Goal: Task Accomplishment & Management: Use online tool/utility

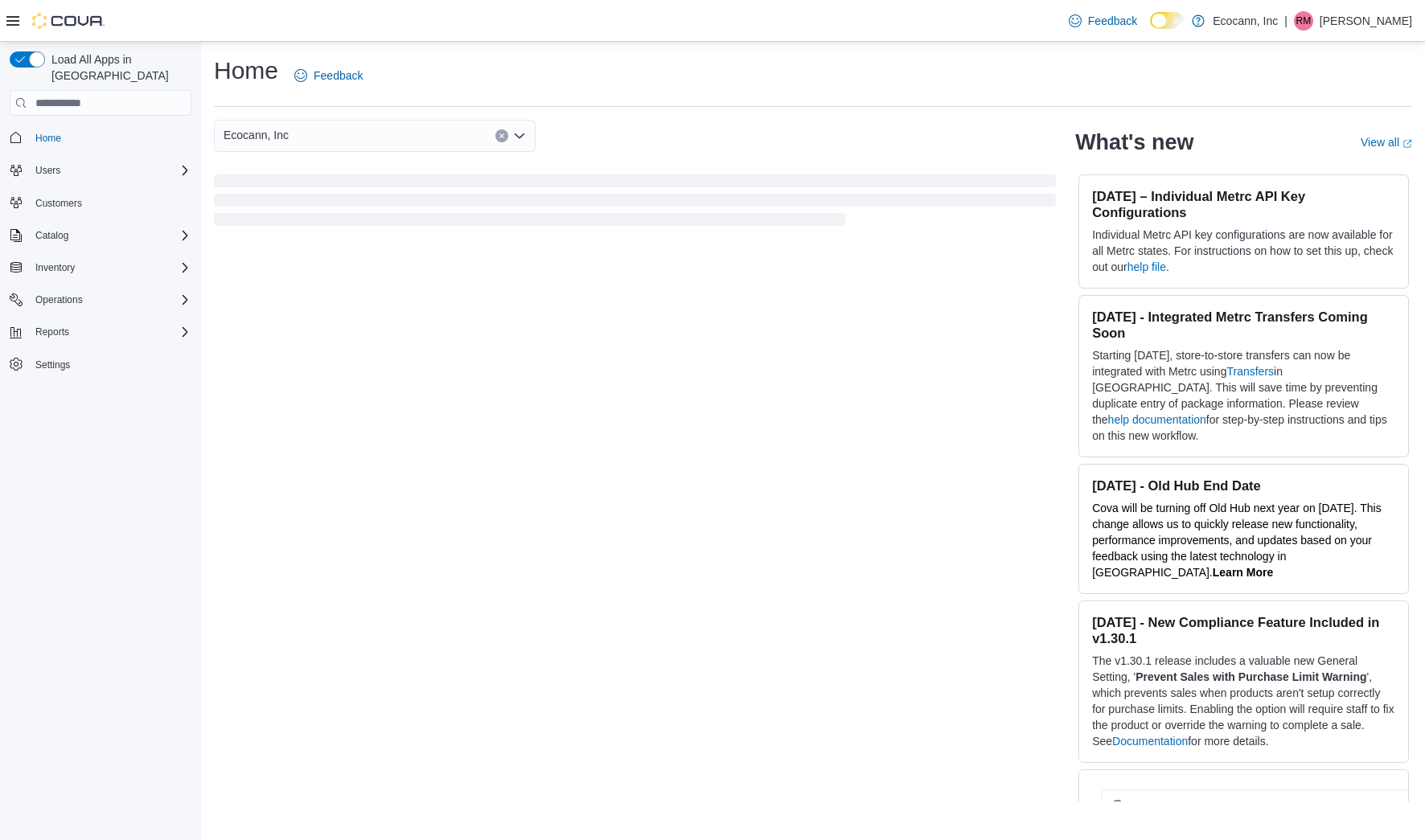
click at [21, 27] on div at bounding box center [55, 21] width 98 height 16
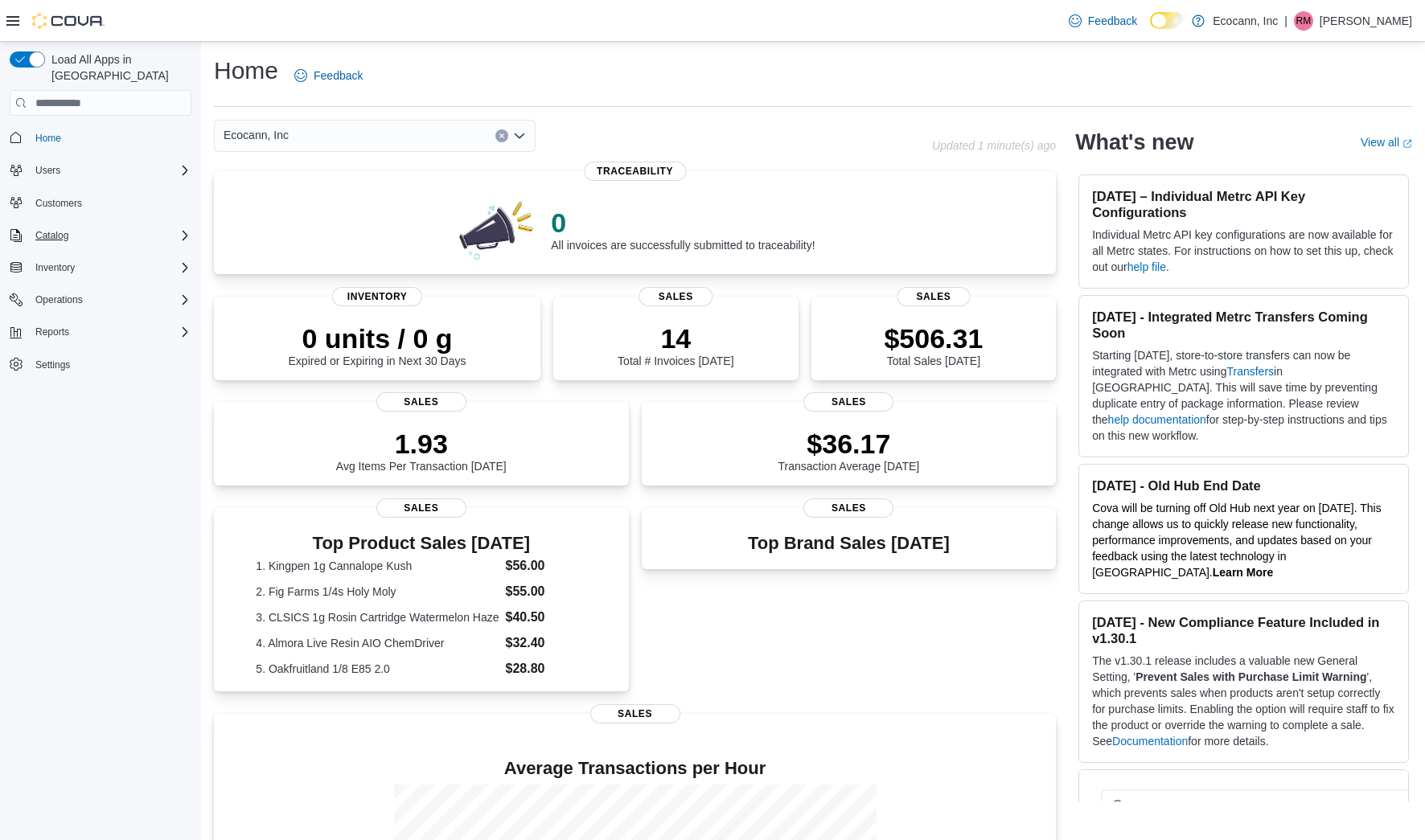
click at [85, 226] on div "Catalog" at bounding box center [110, 236] width 163 height 20
click at [95, 274] on span "My Catalog (Classic)" at bounding box center [73, 281] width 89 height 13
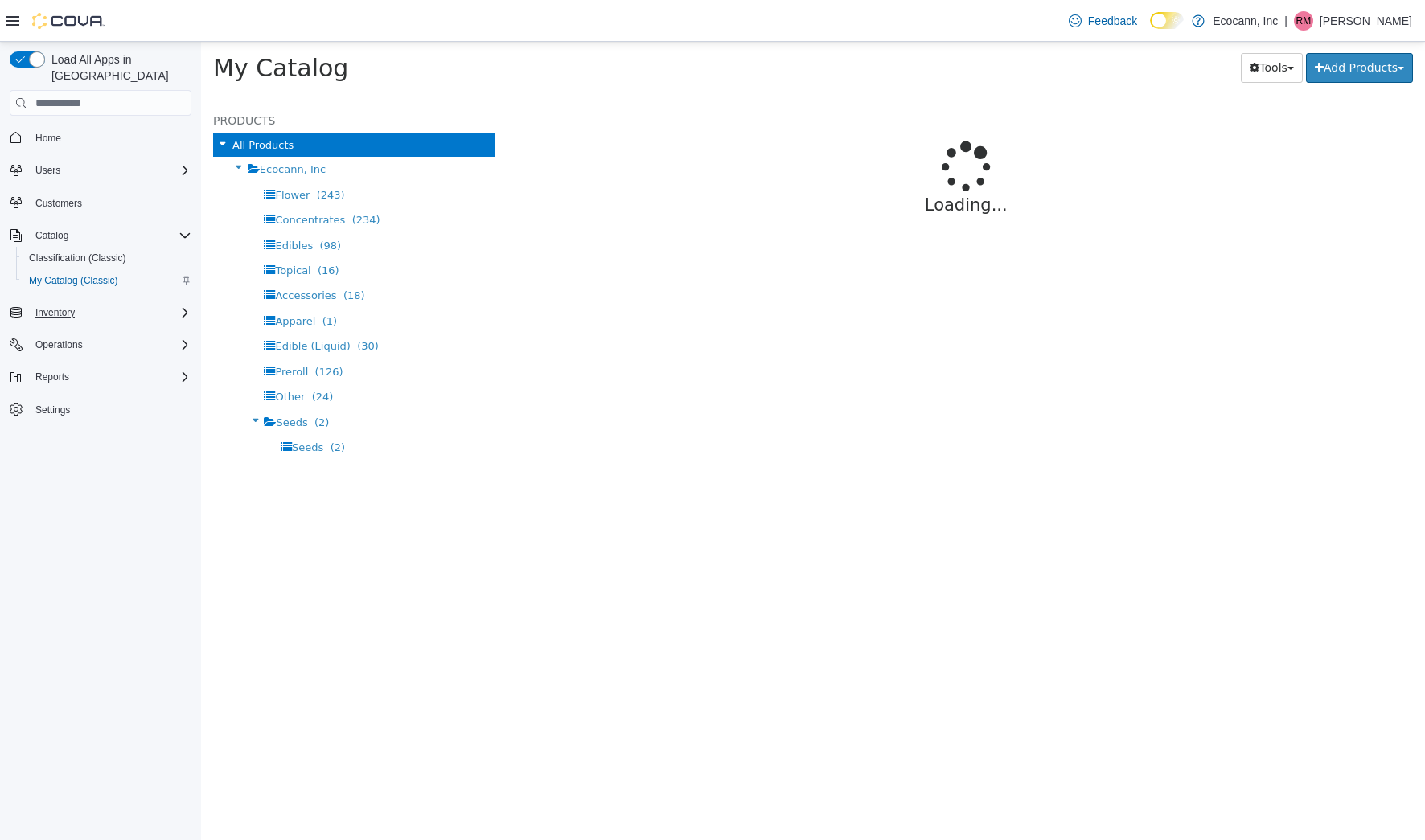
click at [80, 303] on button "Inventory" at bounding box center [55, 313] width 52 height 20
select select "**********"
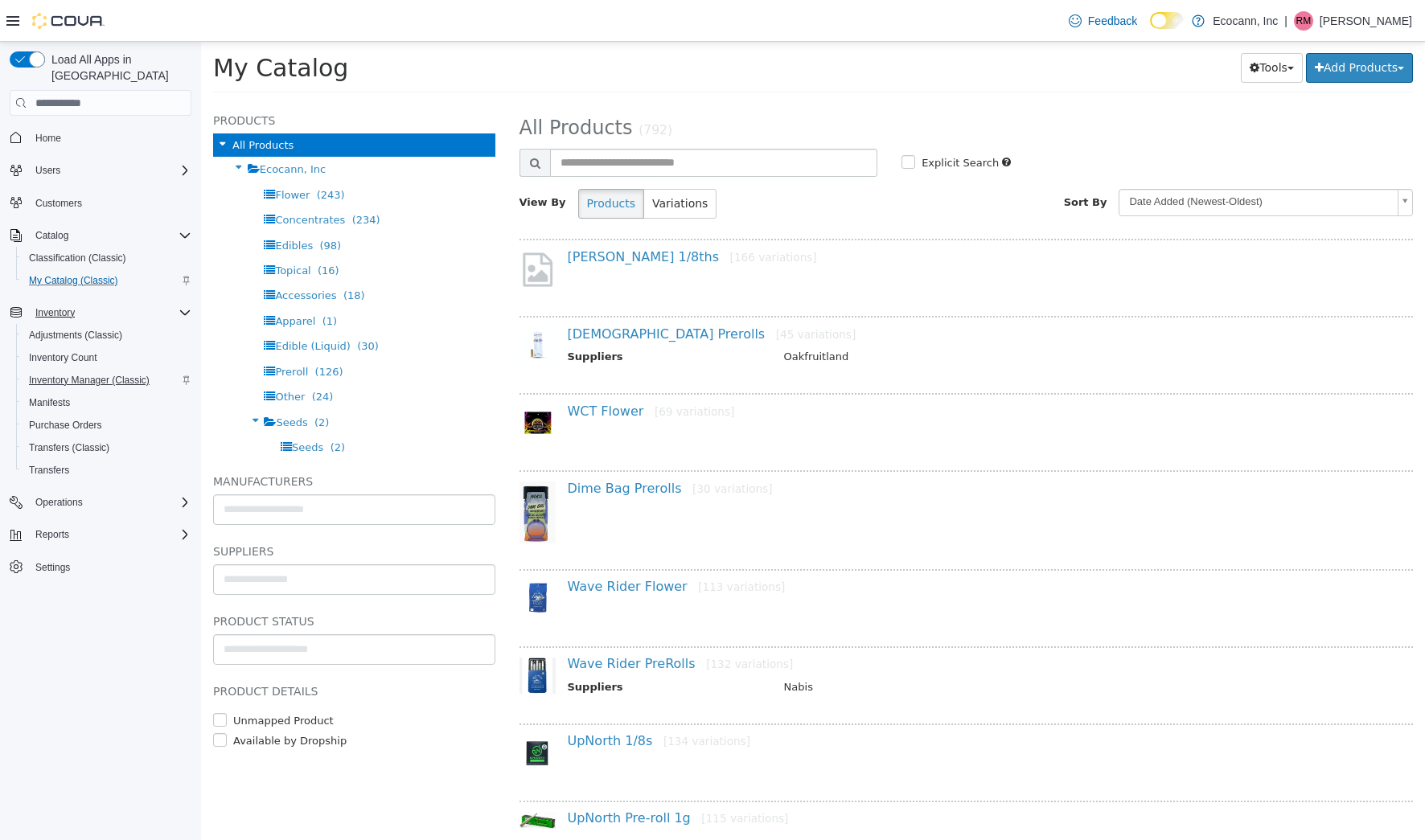
click at [114, 374] on span "Inventory Manager (Classic)" at bounding box center [89, 380] width 121 height 13
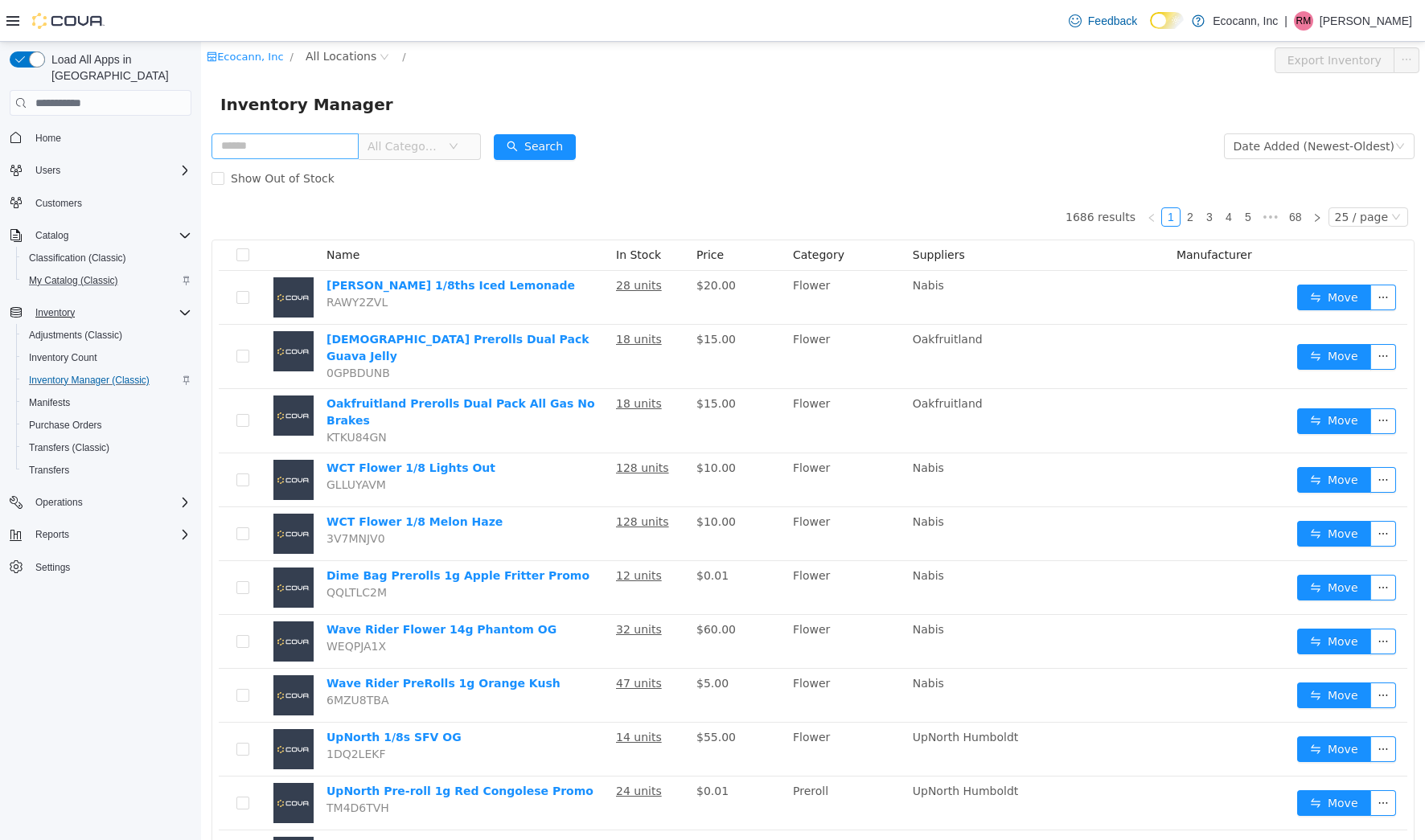
click at [255, 151] on input "text" at bounding box center [285, 146] width 148 height 26
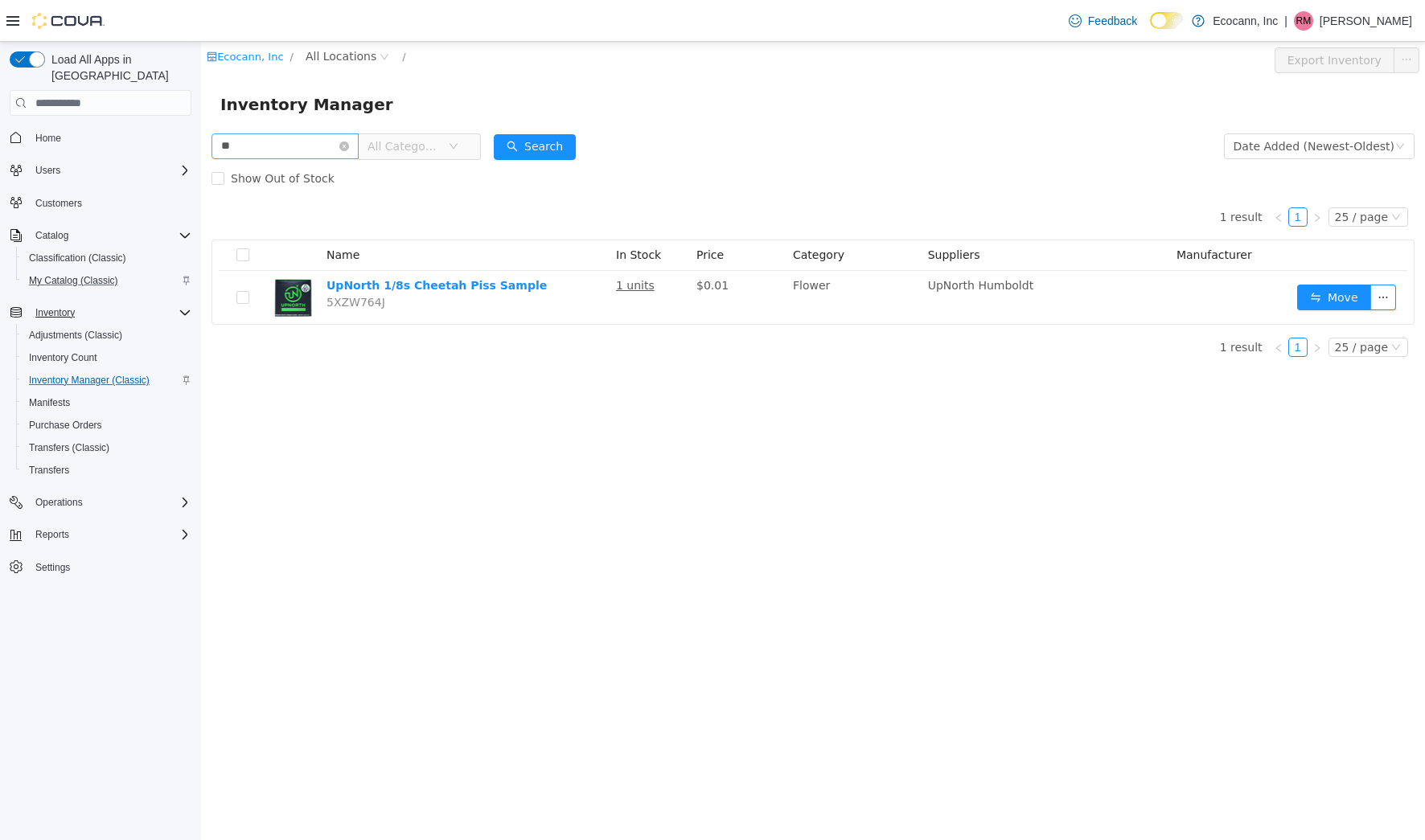
type input "*"
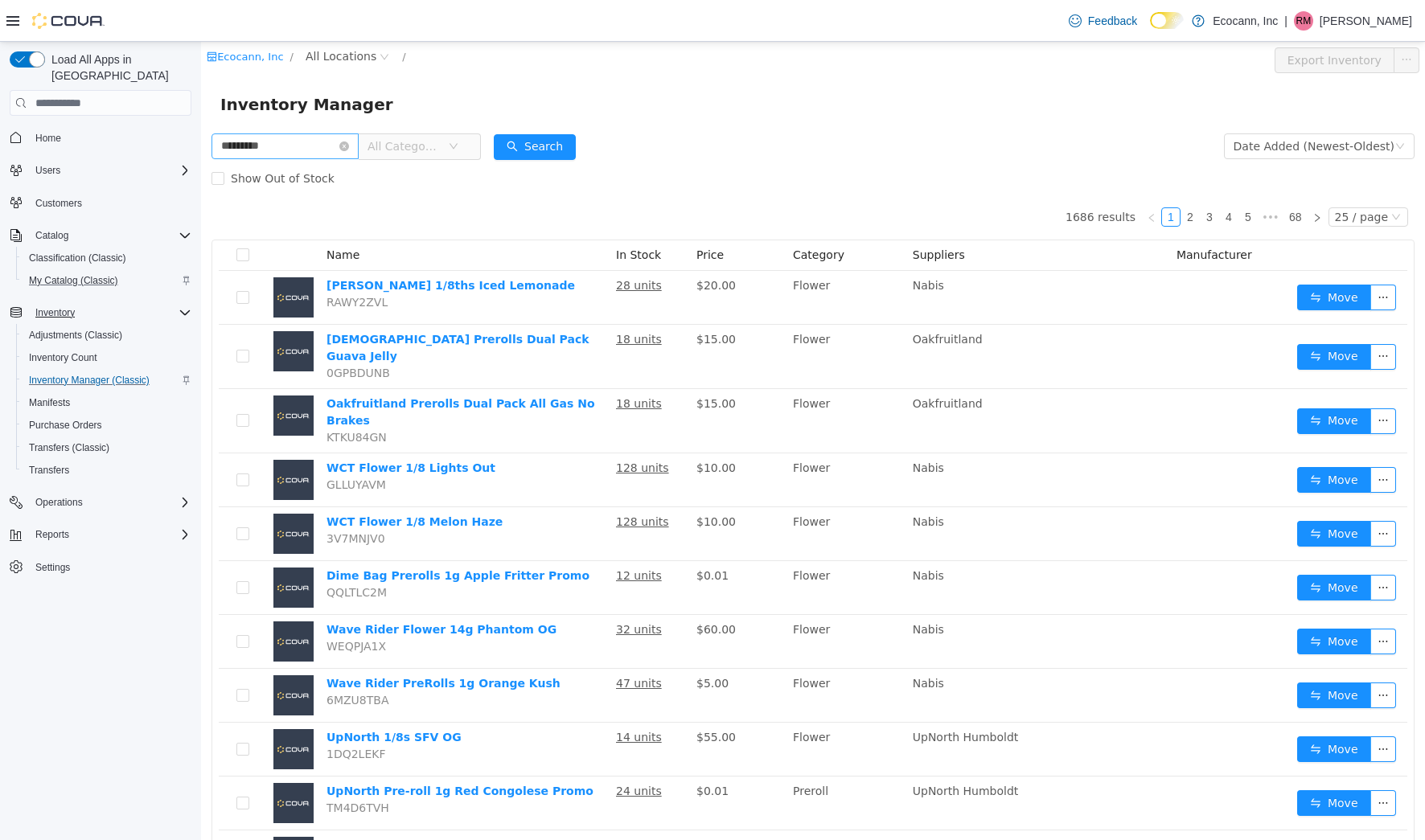
type input "*********"
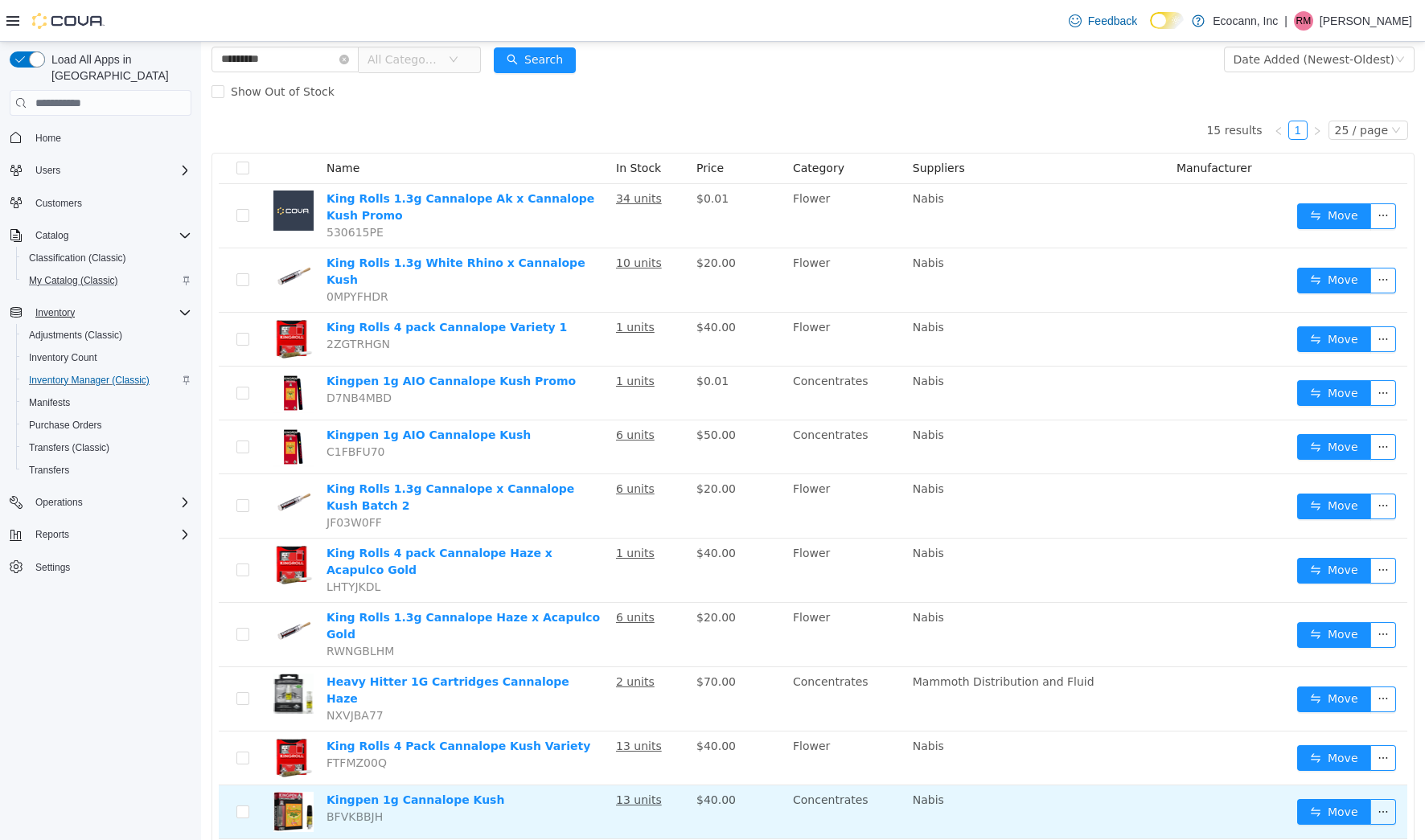
scroll to position [69, 0]
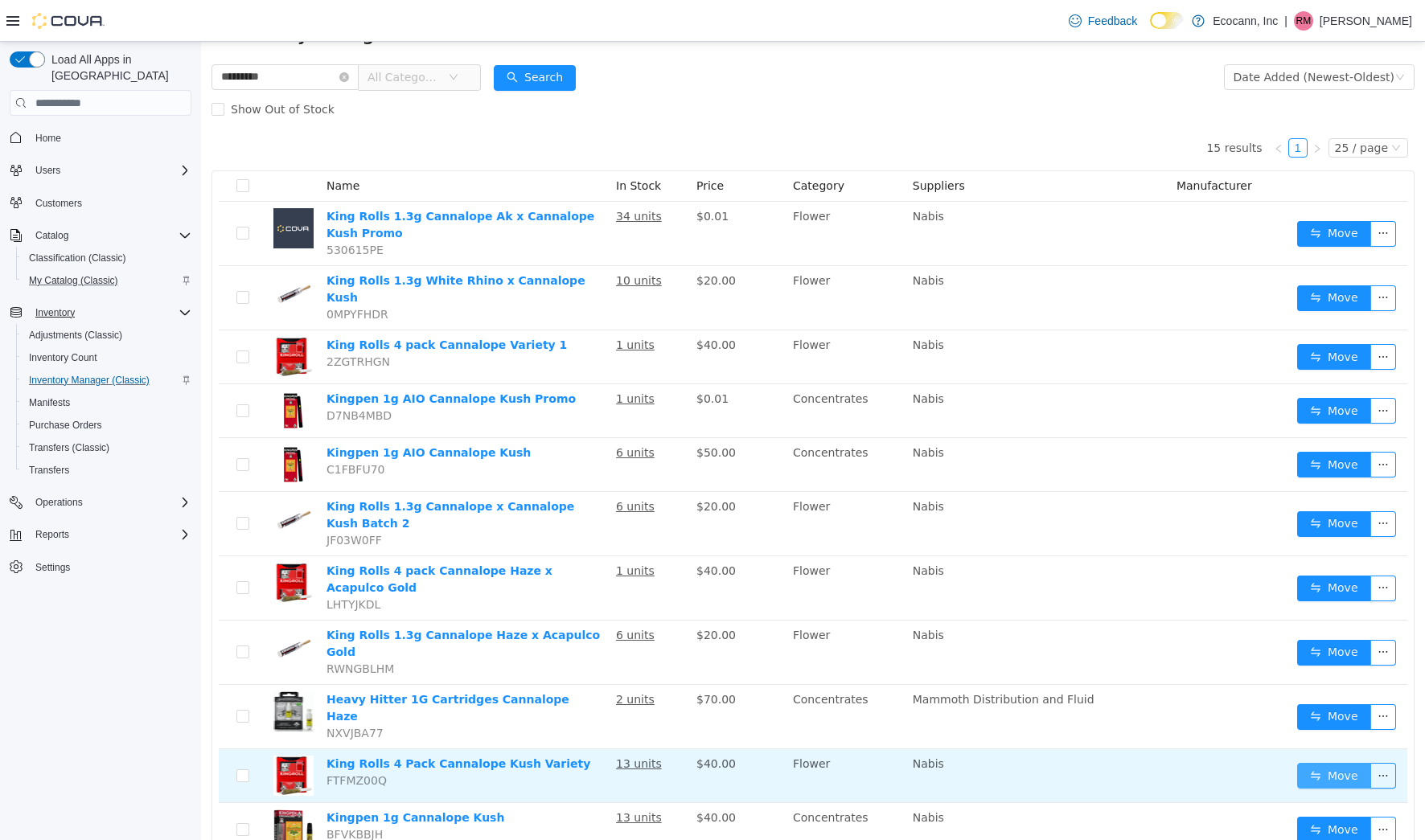
click at [1323, 763] on button "Move" at bounding box center [1334, 776] width 74 height 26
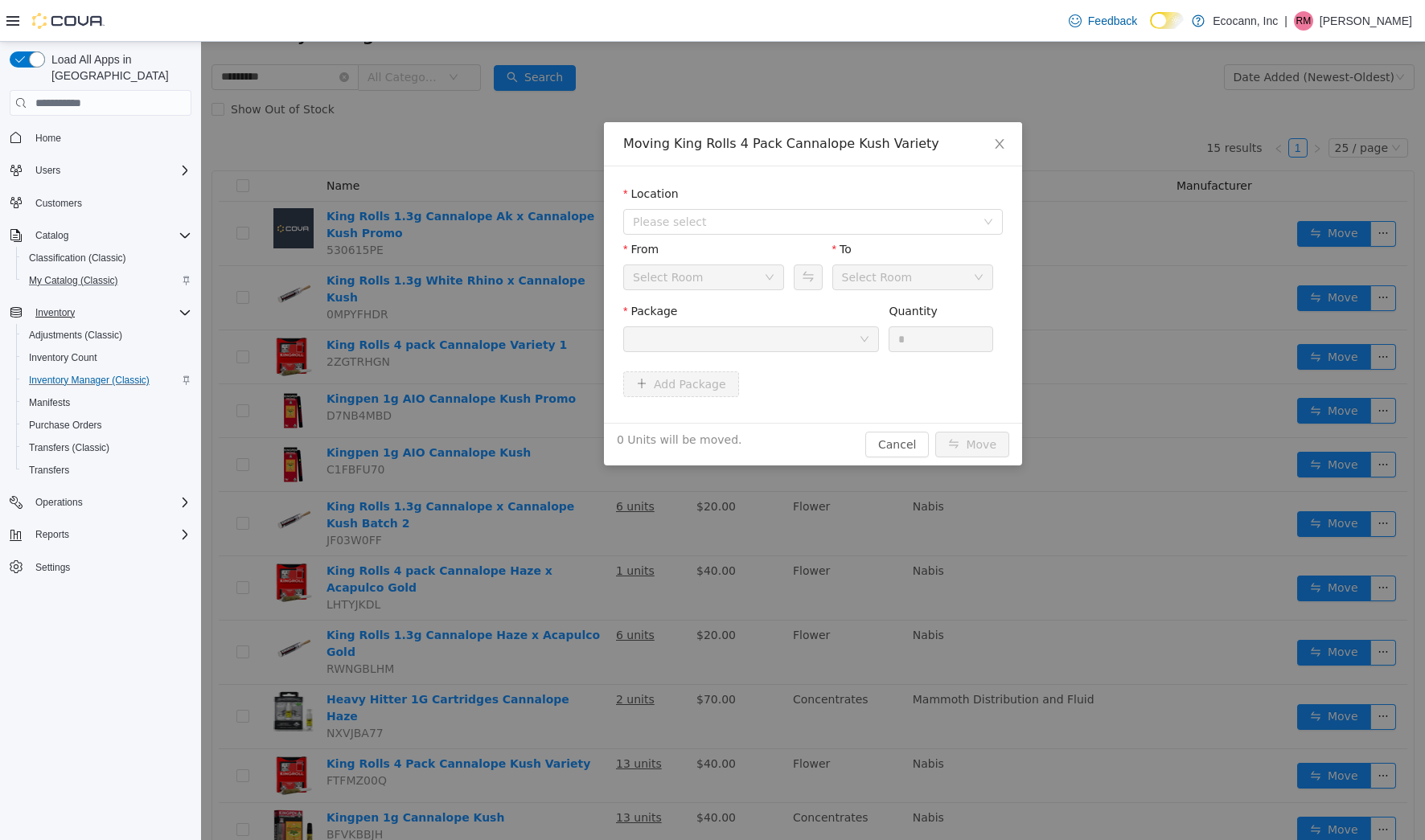
click at [808, 239] on div "Location Please select" at bounding box center [813, 214] width 380 height 55
click at [814, 230] on span "Please select" at bounding box center [807, 222] width 350 height 24
click at [804, 286] on span "[STREET_ADDRESS]" at bounding box center [831, 280] width 340 height 21
click at [786, 331] on div at bounding box center [746, 339] width 226 height 24
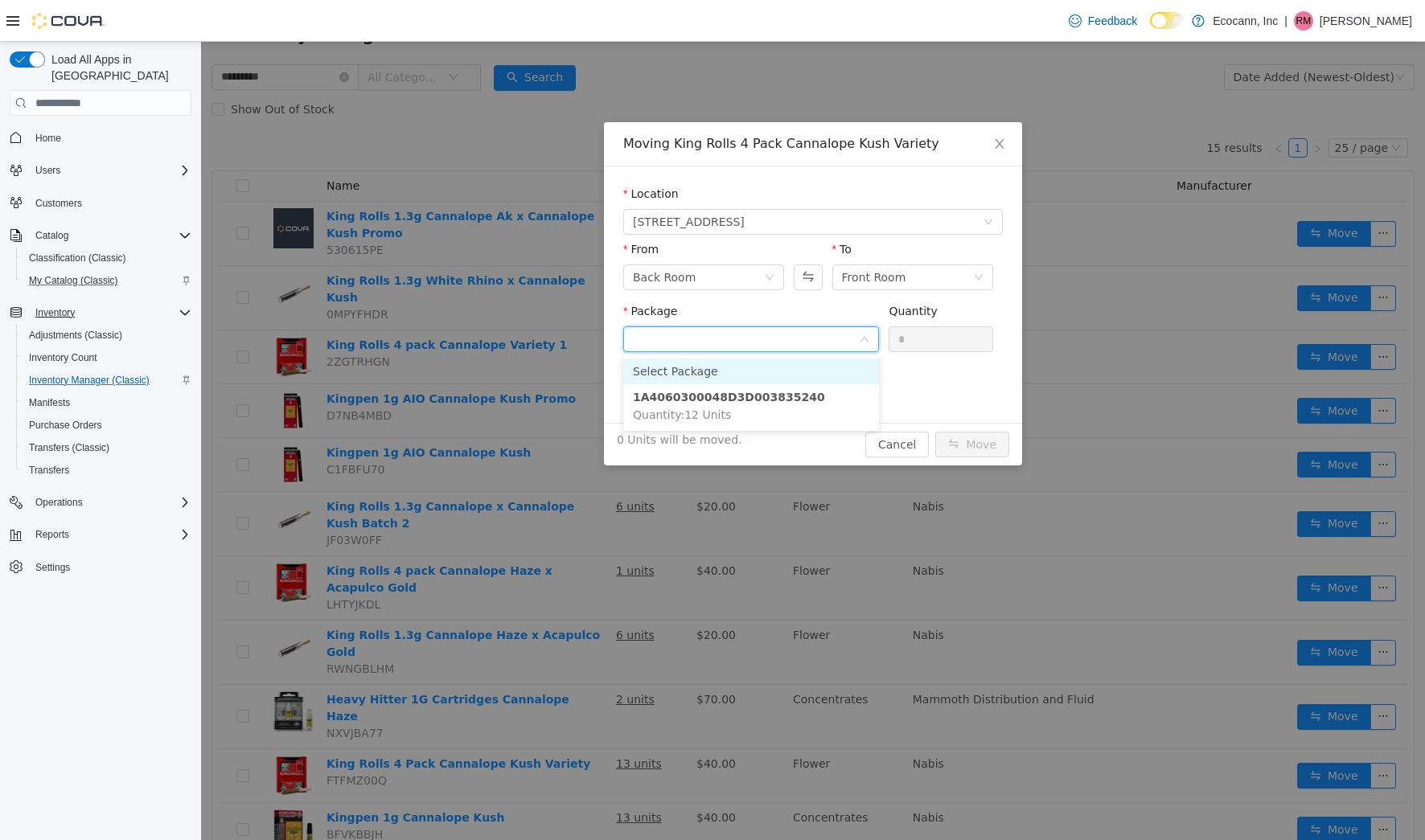
click at [786, 331] on input "Package" at bounding box center [746, 340] width 226 height 24
click at [813, 273] on button "Swap" at bounding box center [807, 277] width 28 height 26
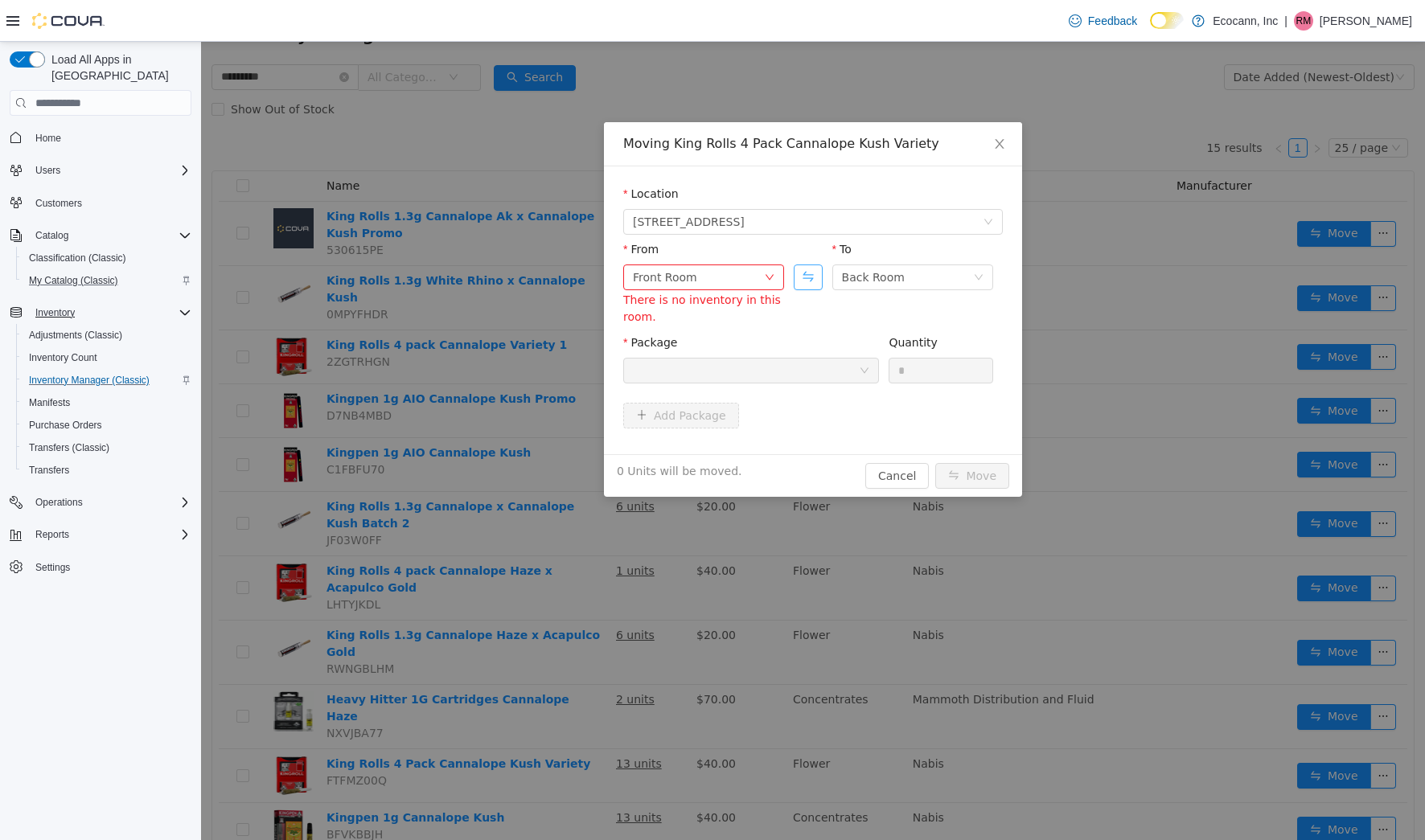
click at [812, 273] on button "Swap" at bounding box center [807, 277] width 28 height 26
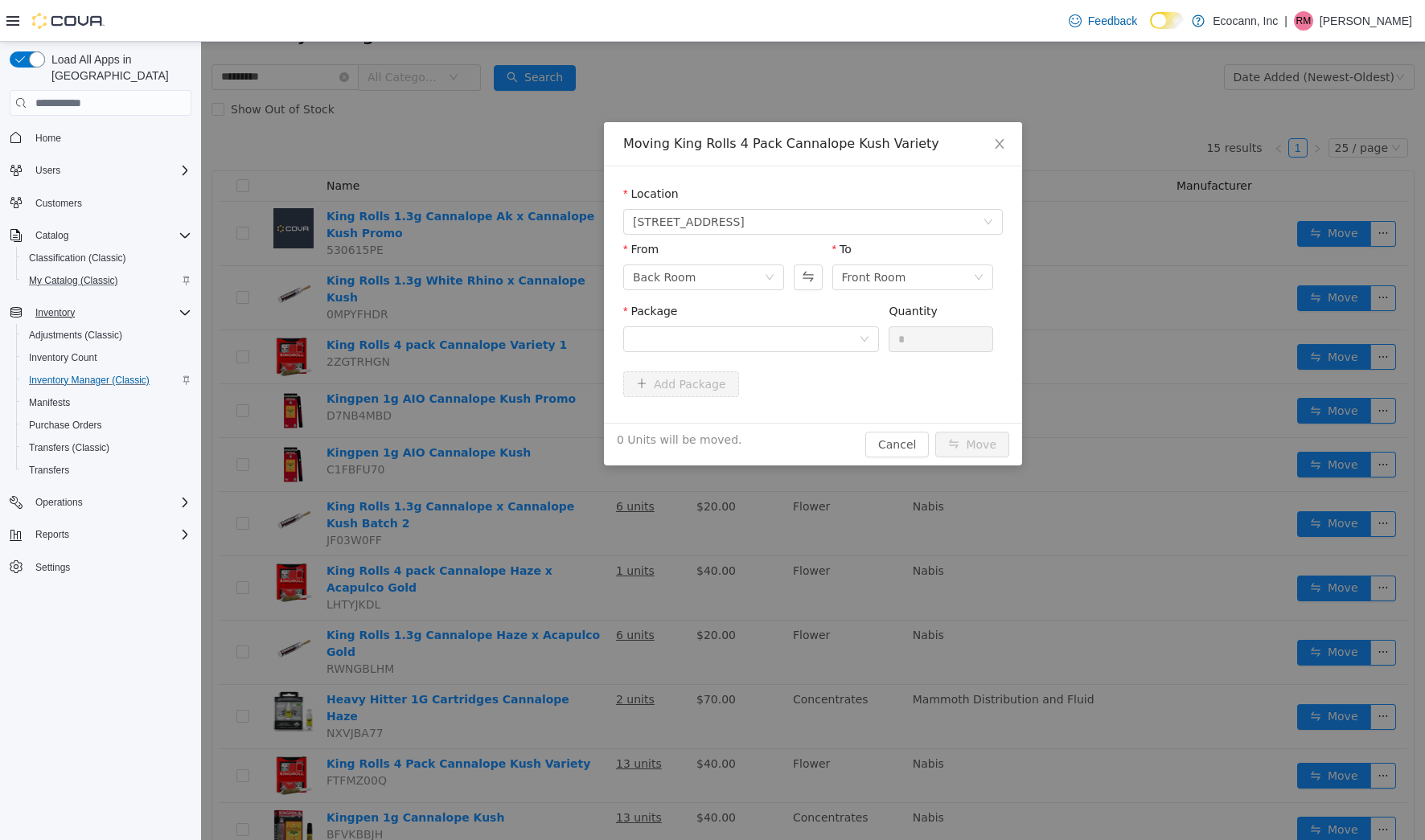
click at [783, 353] on div "Package" at bounding box center [751, 331] width 256 height 55
click at [785, 344] on div at bounding box center [746, 339] width 226 height 24
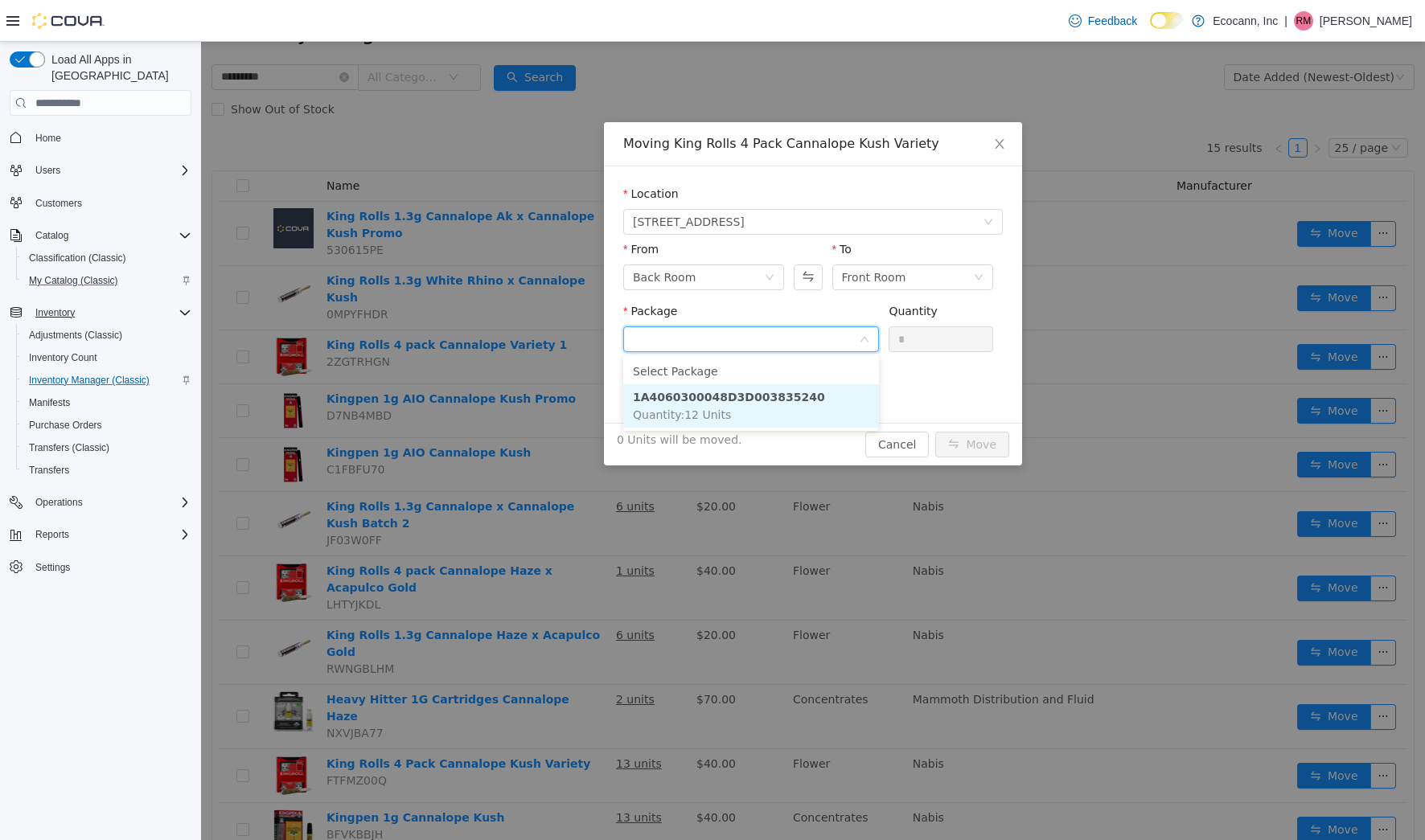
click at [783, 406] on li "1A4060300048D3D003835240 Quantity : 12 Units" at bounding box center [751, 406] width 256 height 44
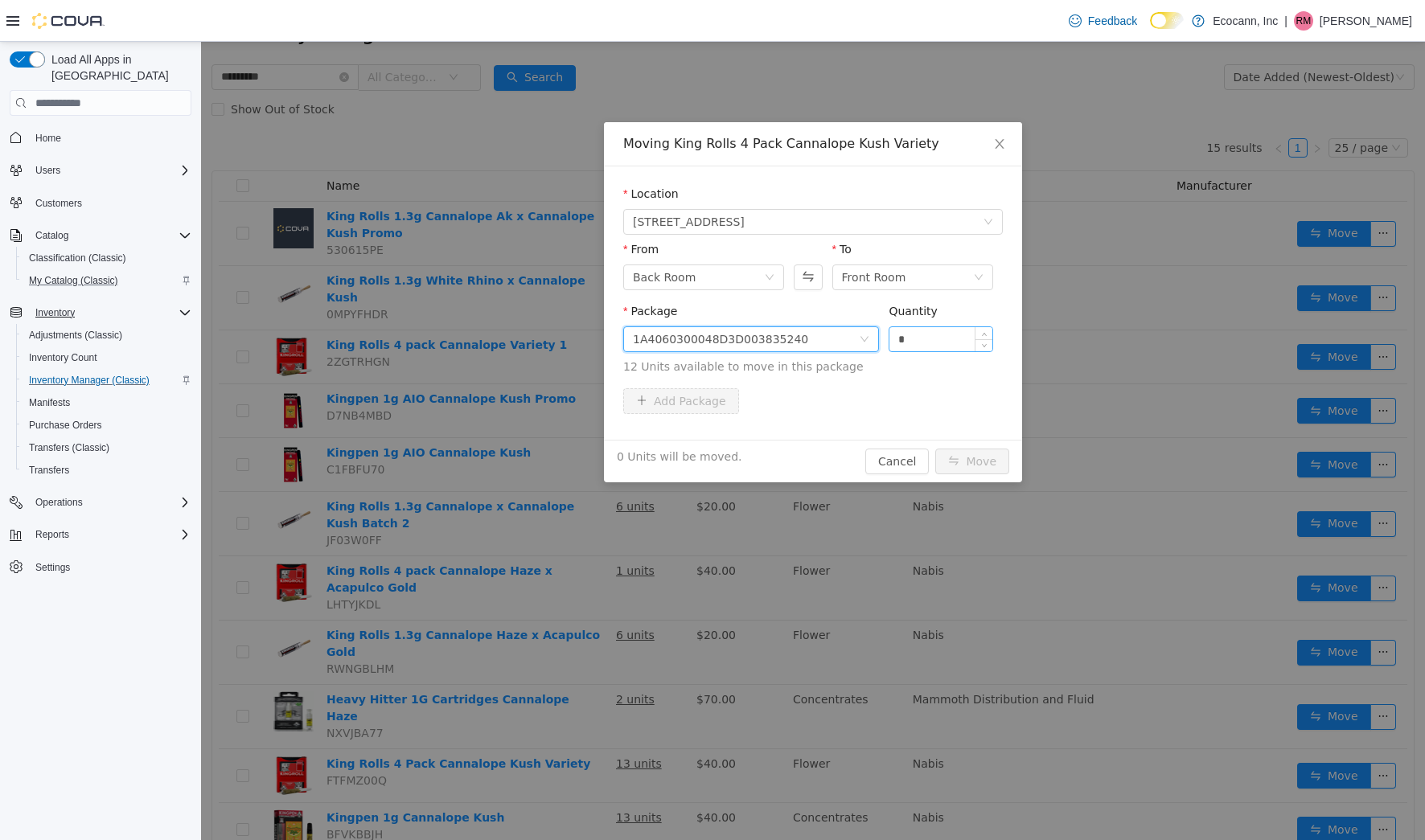
click at [928, 337] on input "*" at bounding box center [940, 339] width 103 height 24
type input "**"
click at [974, 458] on button "Move" at bounding box center [972, 461] width 74 height 26
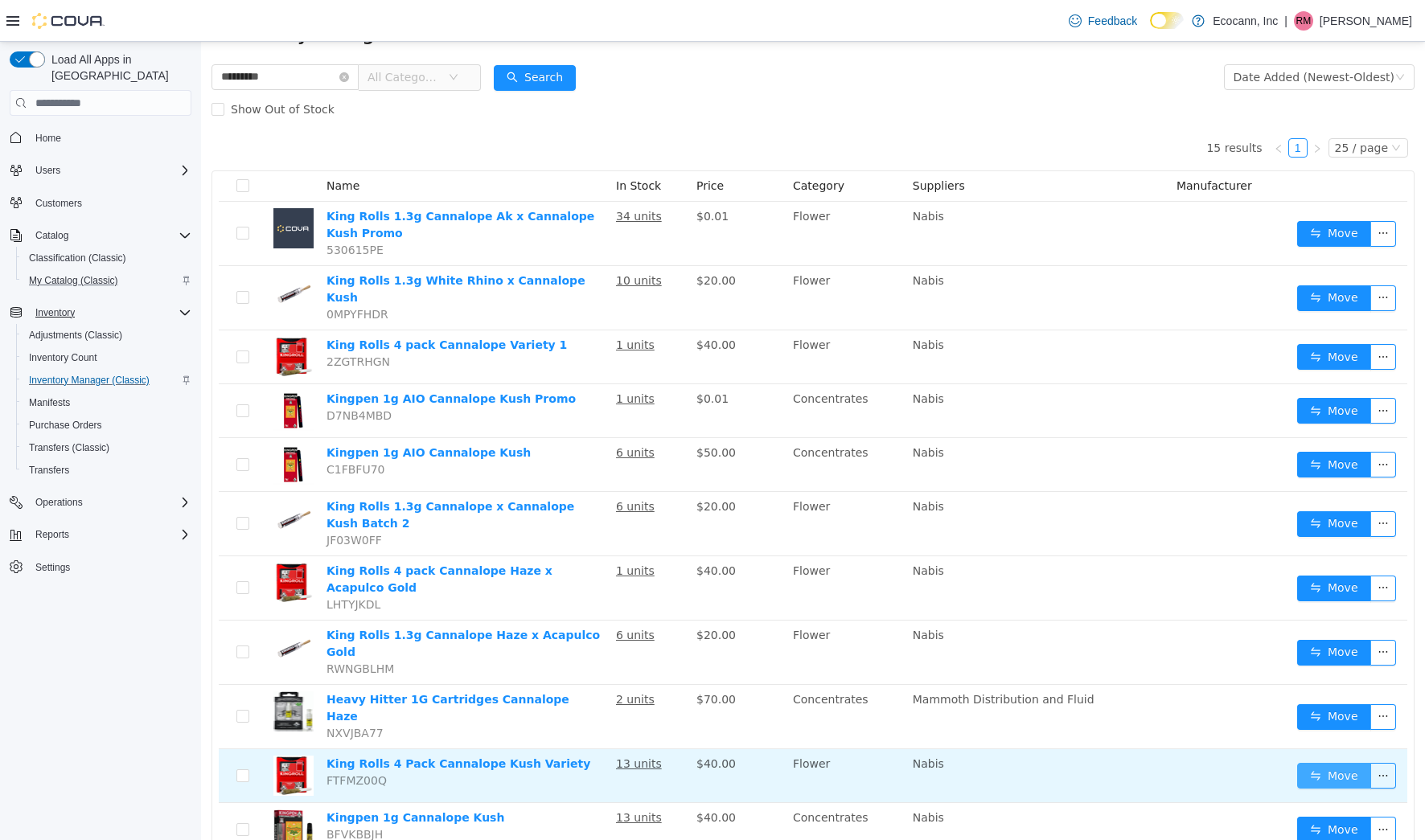
click at [1345, 763] on button "Move" at bounding box center [1334, 776] width 74 height 26
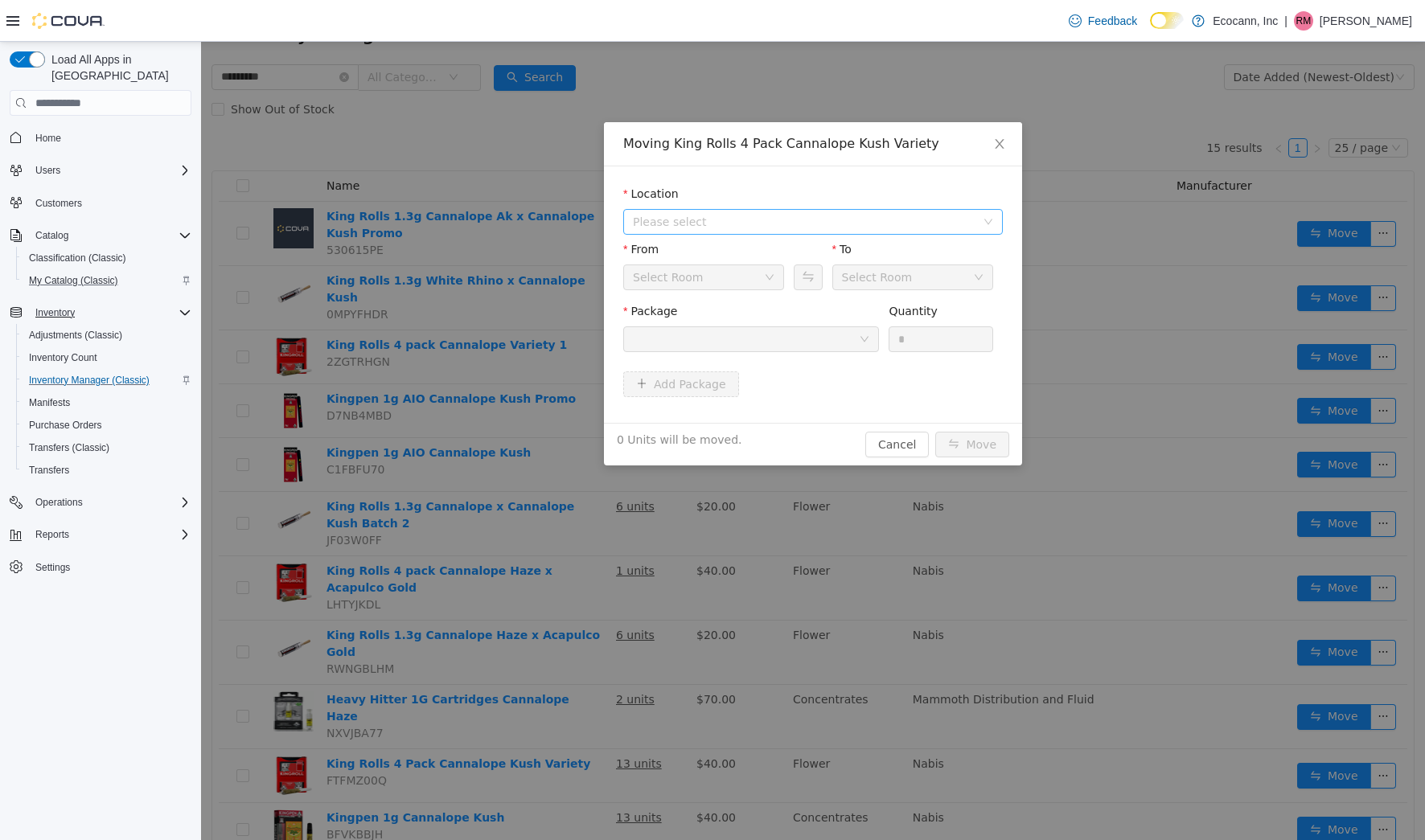
click at [855, 217] on span "Please select" at bounding box center [804, 222] width 342 height 16
click at [818, 279] on span "[STREET_ADDRESS]" at bounding box center [831, 280] width 340 height 21
click at [805, 281] on button "Swap" at bounding box center [807, 277] width 28 height 26
click at [774, 338] on div at bounding box center [746, 339] width 226 height 24
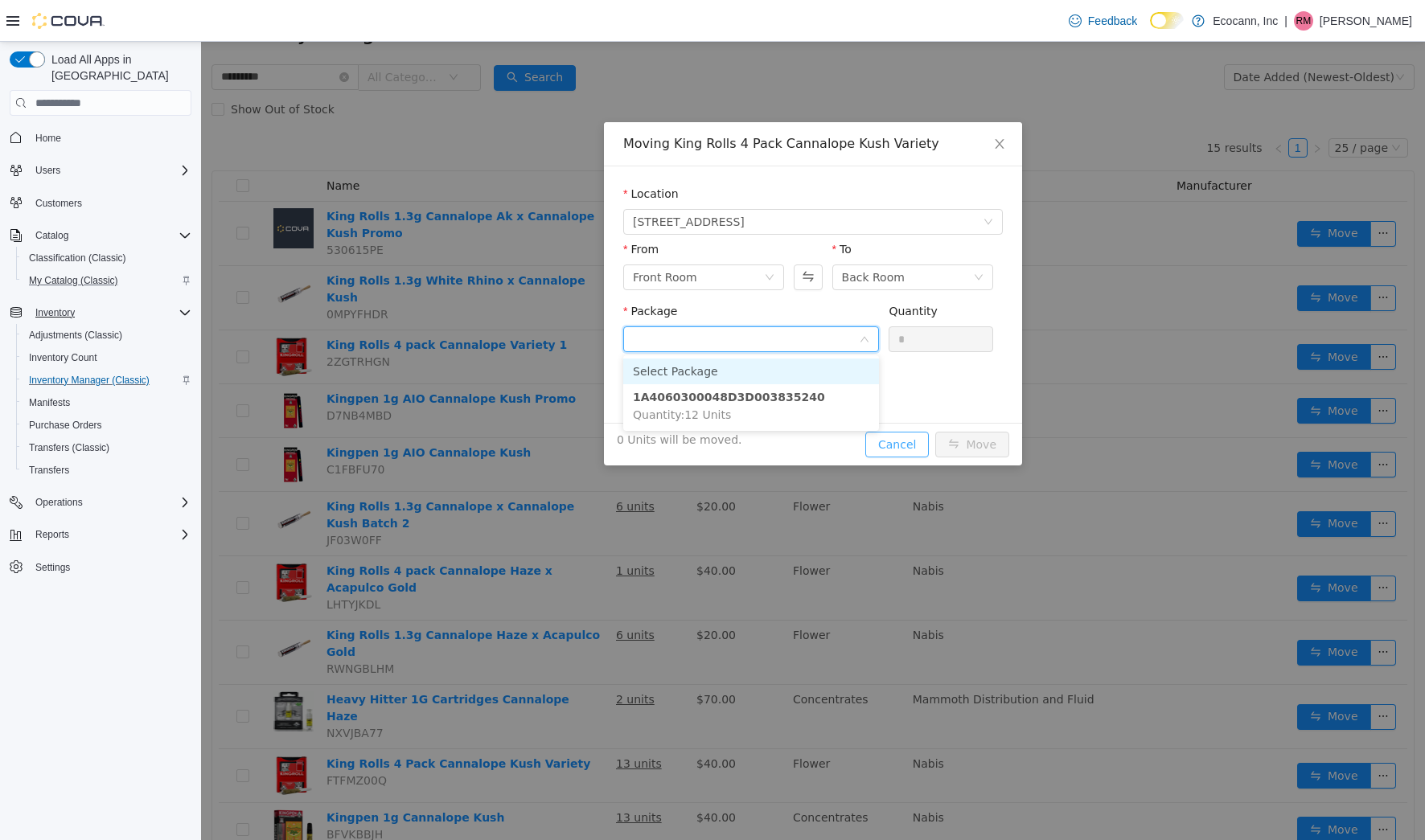
click at [916, 435] on div "Moving King Rolls 4 Pack Cannalope Kush Variety Location [STREET_ADDRESS] From …" at bounding box center [814, 294] width 418 height 343
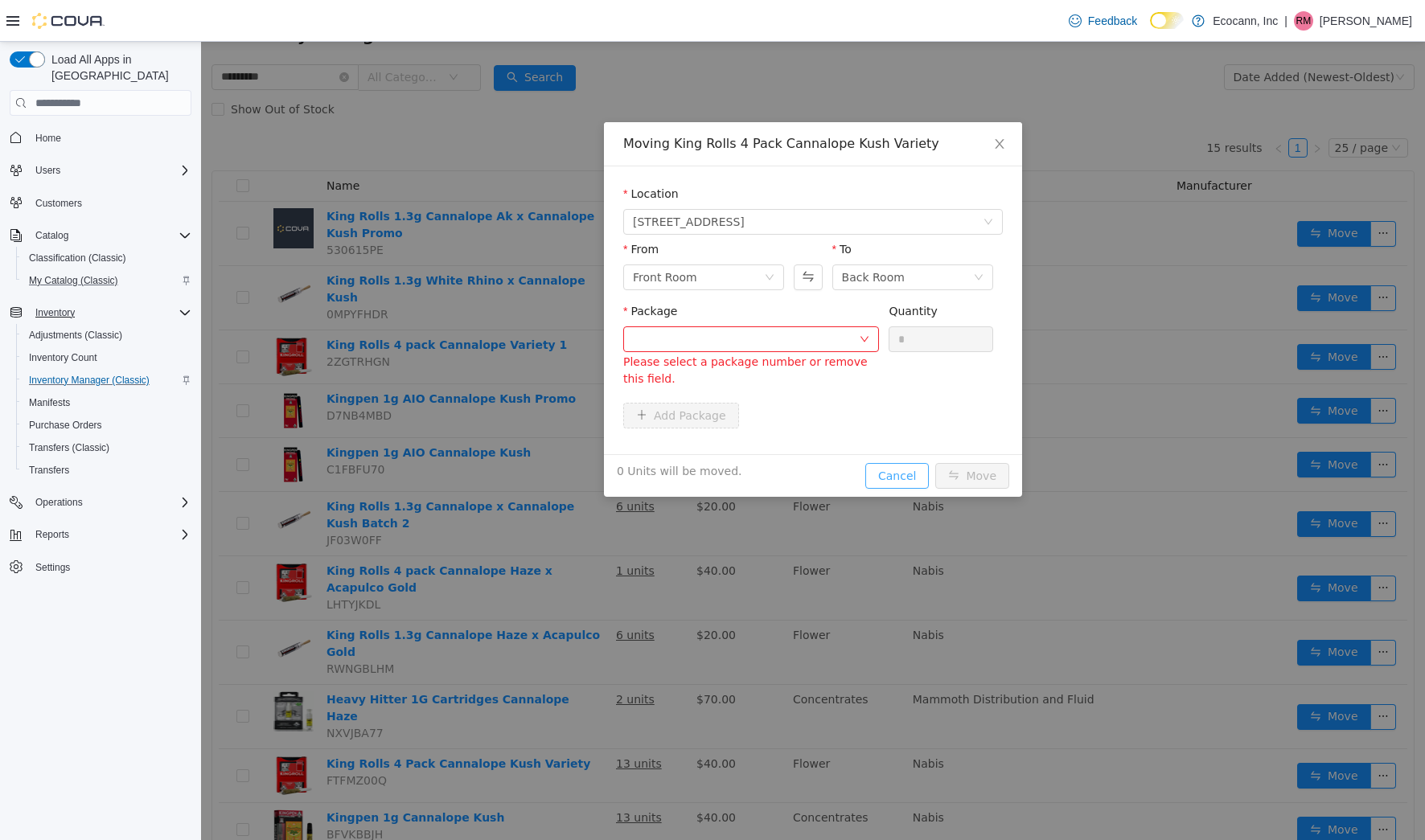
click at [893, 476] on button "Cancel" at bounding box center [897, 475] width 63 height 26
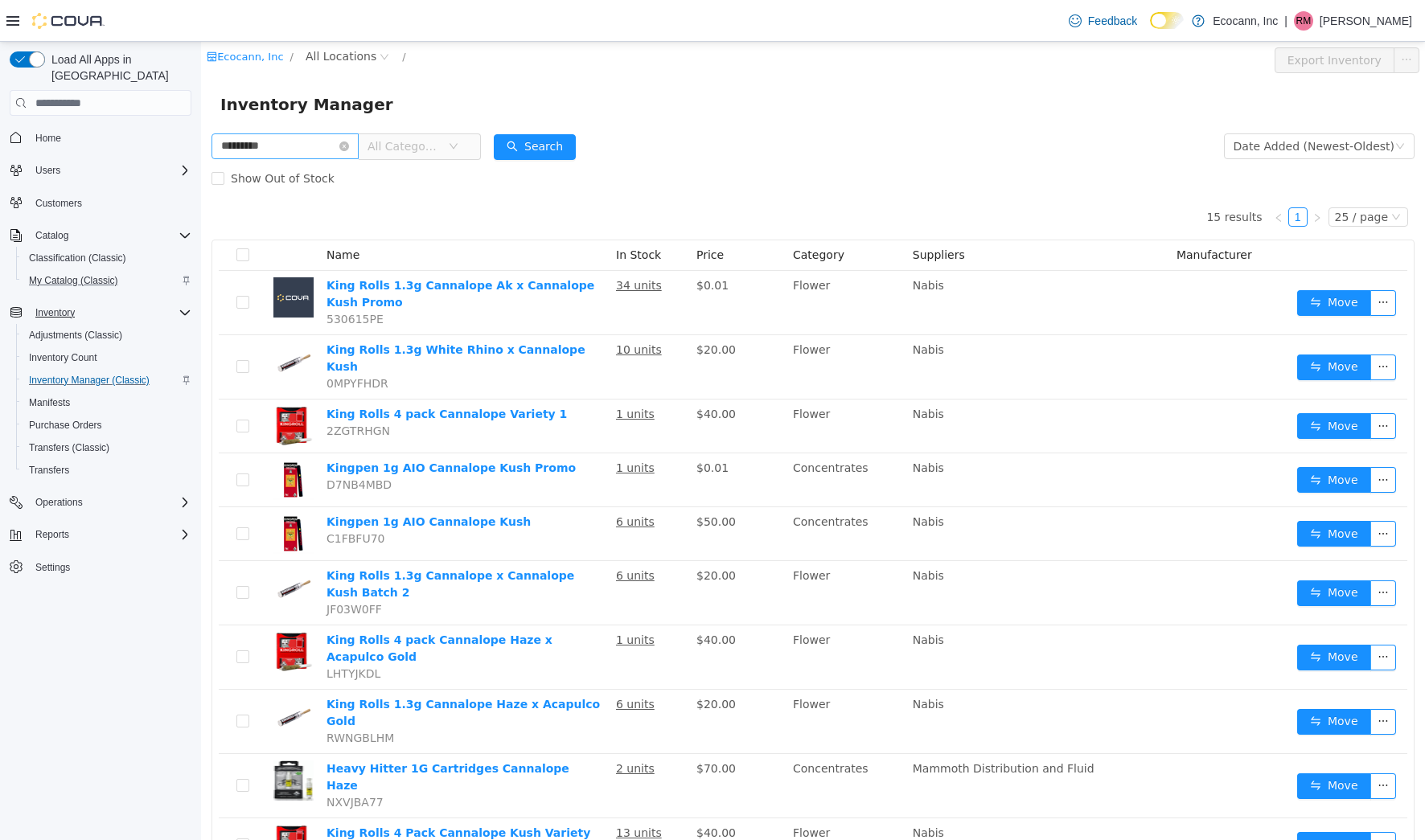
scroll to position [0, 0]
click at [308, 141] on input "*********" at bounding box center [285, 146] width 148 height 26
click at [571, 148] on button "Search" at bounding box center [535, 147] width 82 height 26
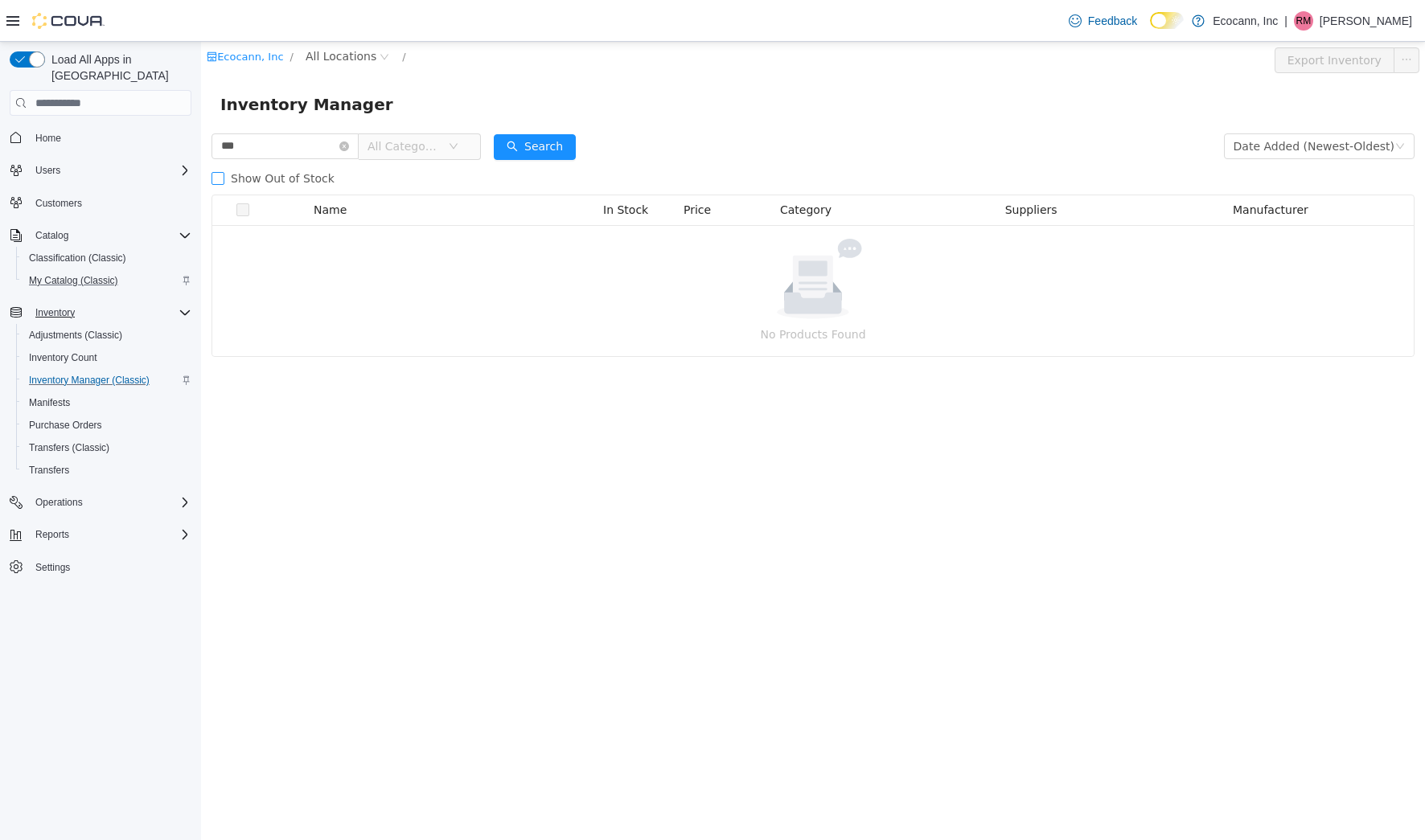
click at [294, 176] on span "Show Out of Stock" at bounding box center [282, 179] width 116 height 13
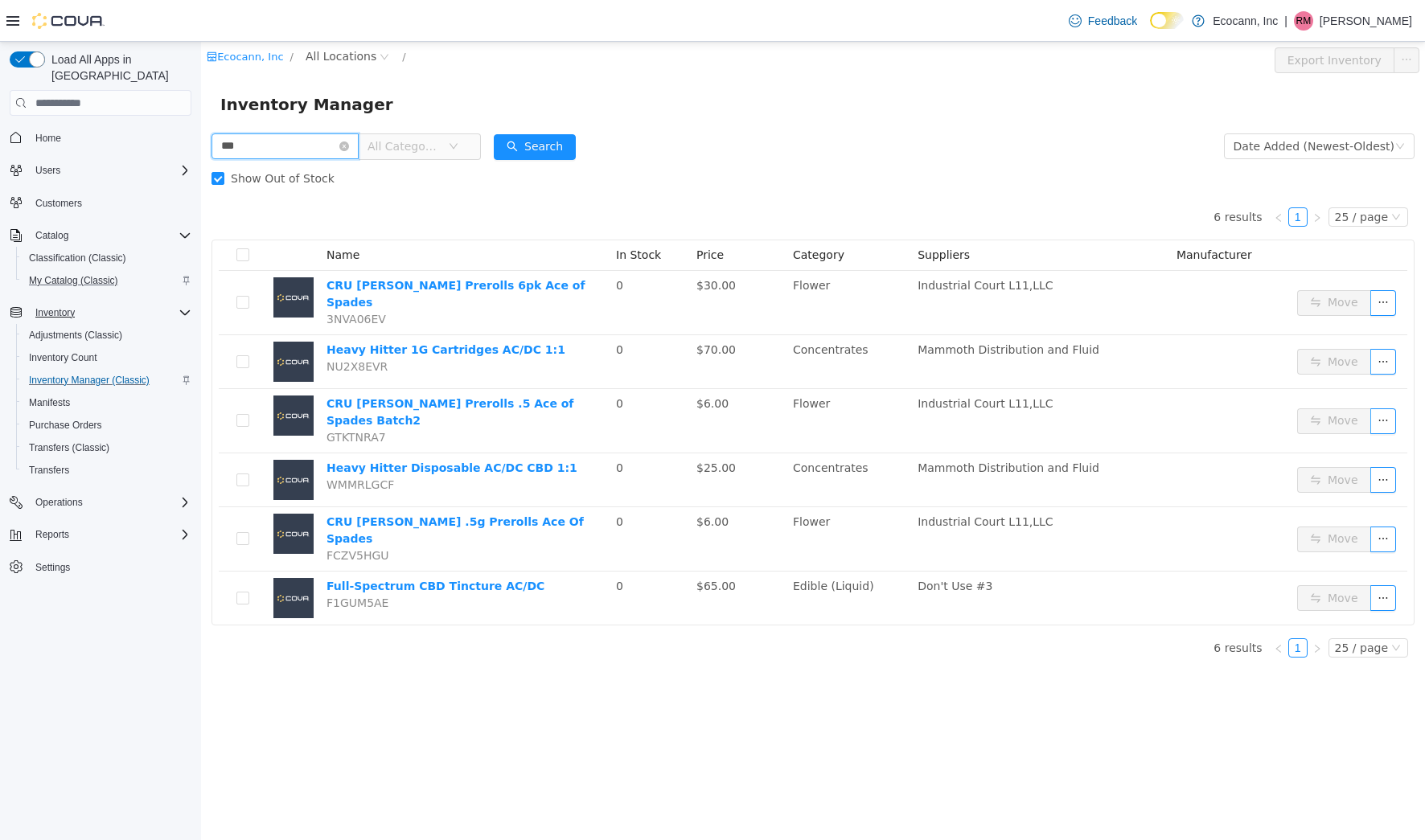
click at [294, 144] on input "***" at bounding box center [285, 146] width 148 height 26
type input "*********"
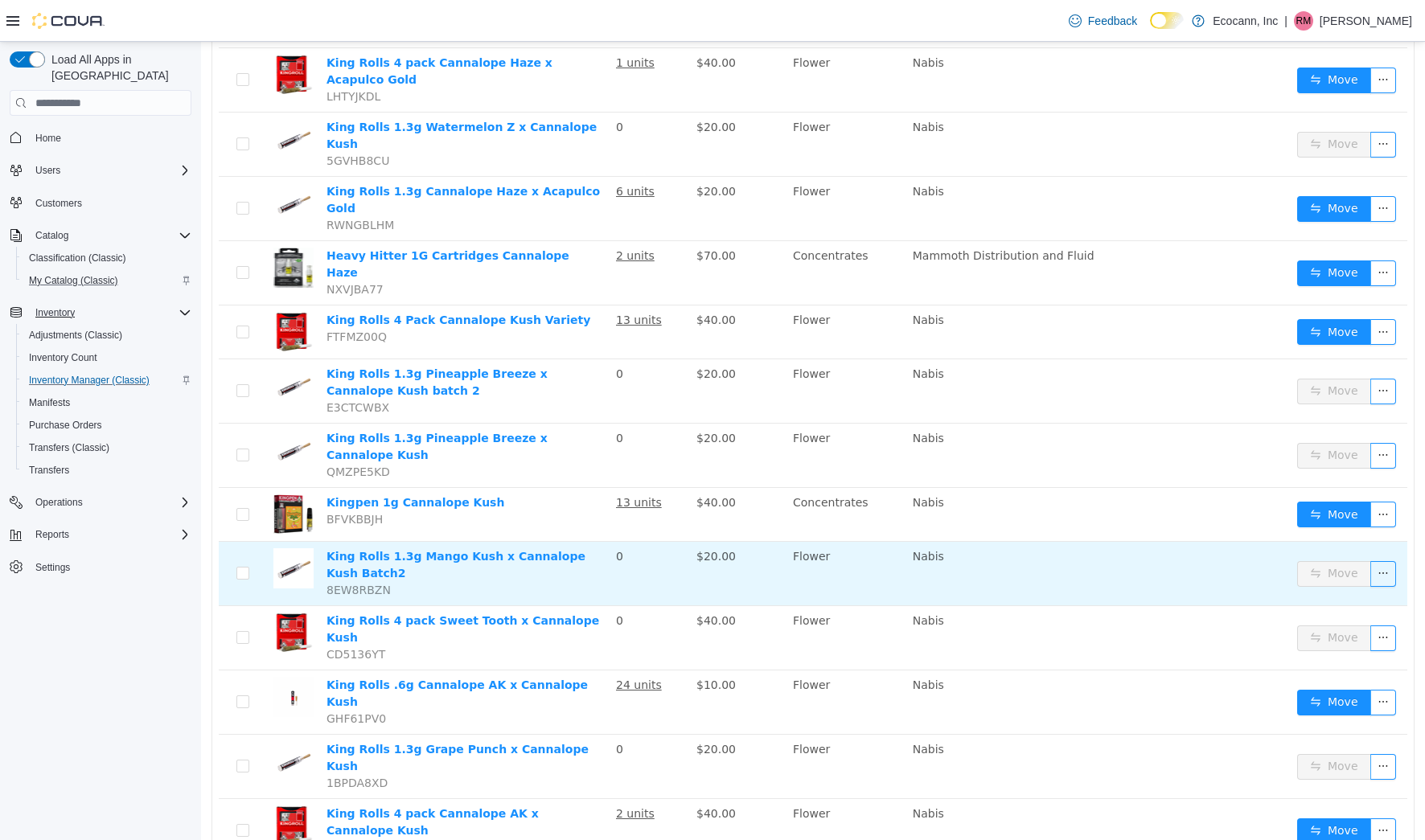
scroll to position [575, 0]
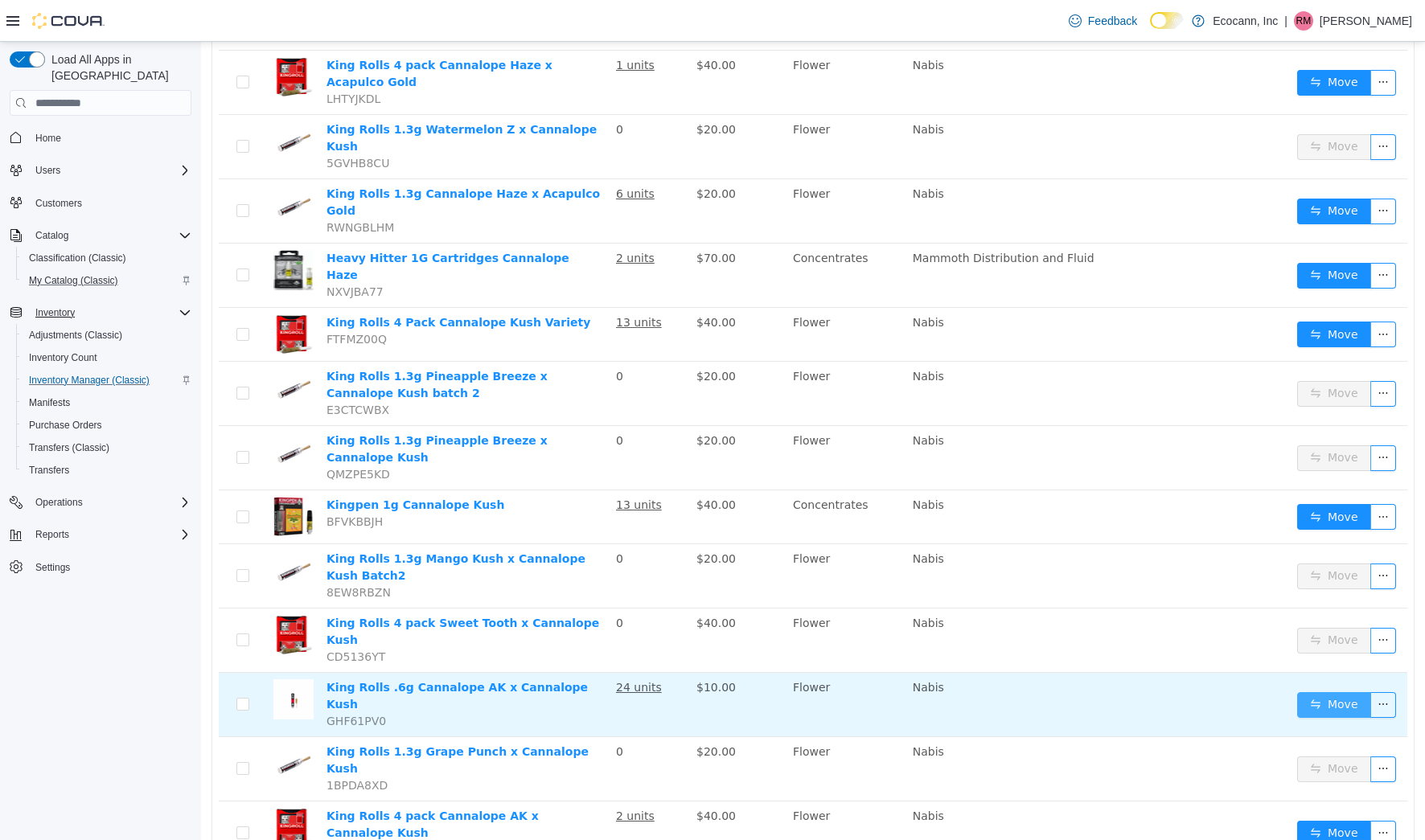
click at [1300, 693] on button "Move" at bounding box center [1334, 705] width 74 height 26
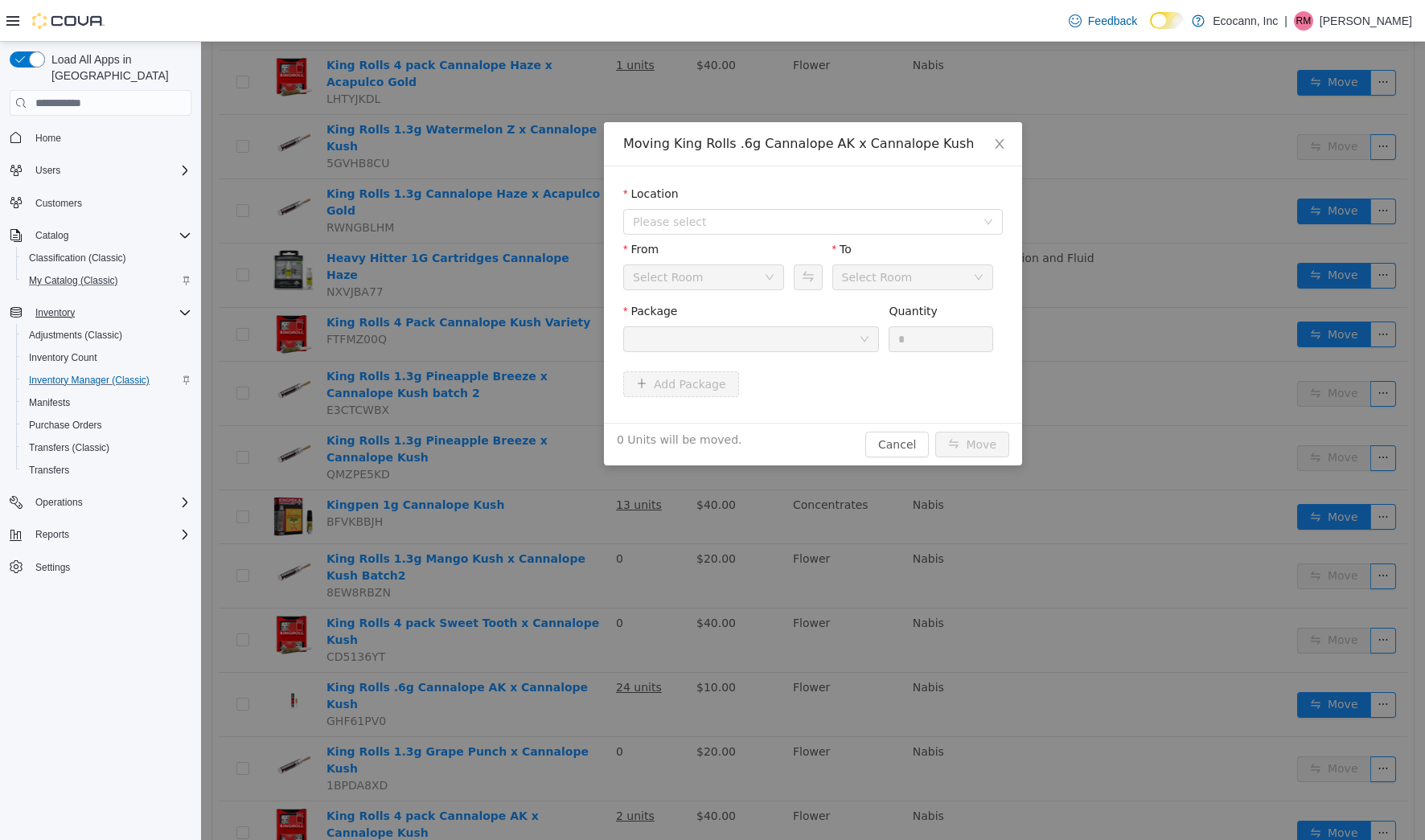
click at [844, 235] on div "Location Please select" at bounding box center [813, 214] width 380 height 55
click at [847, 227] on span "Please select" at bounding box center [804, 222] width 342 height 16
click at [783, 286] on span "[STREET_ADDRESS]" at bounding box center [831, 280] width 340 height 21
click at [787, 340] on div at bounding box center [746, 339] width 226 height 24
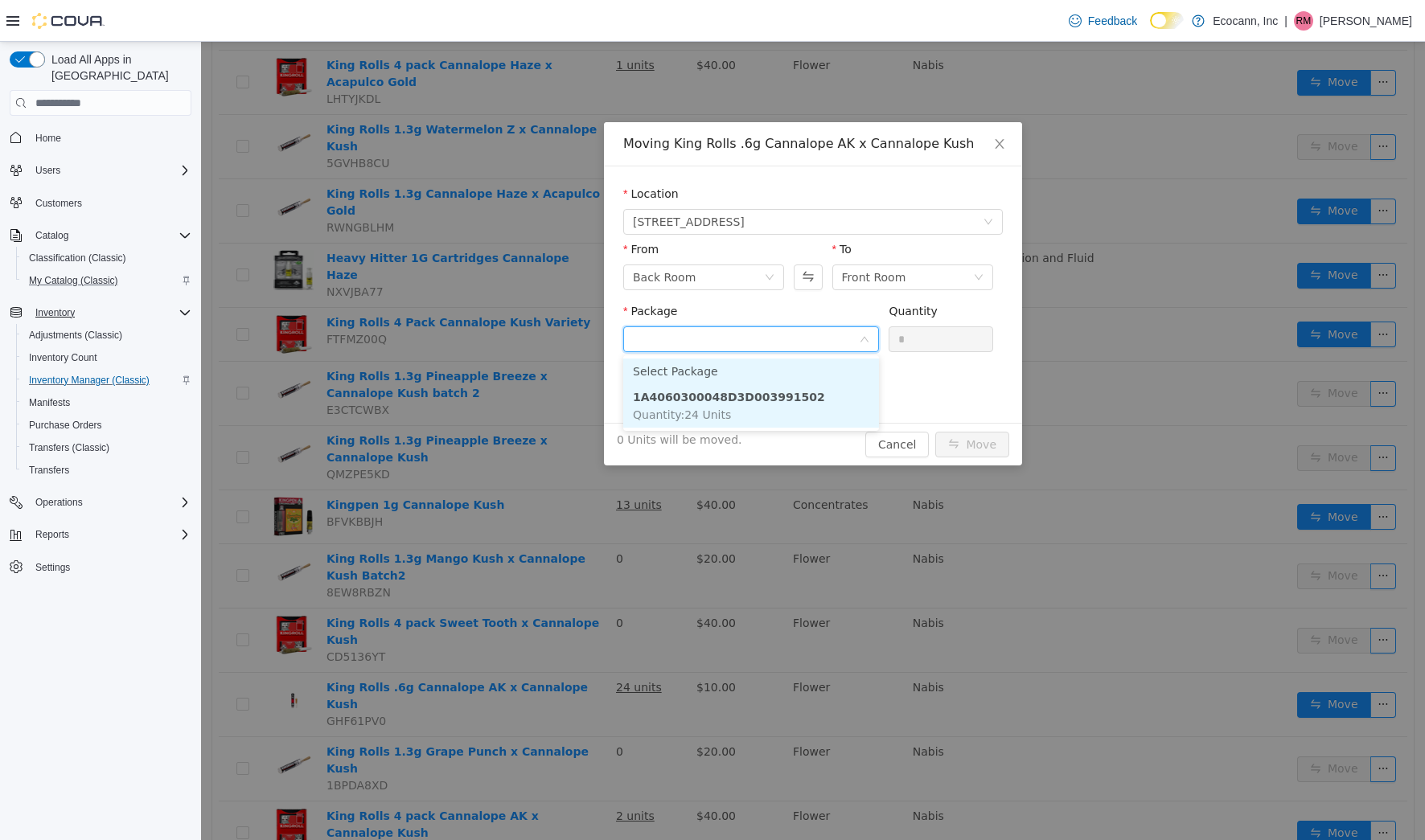
click at [782, 397] on strong "1A4060300048D3D003991502" at bounding box center [729, 397] width 192 height 13
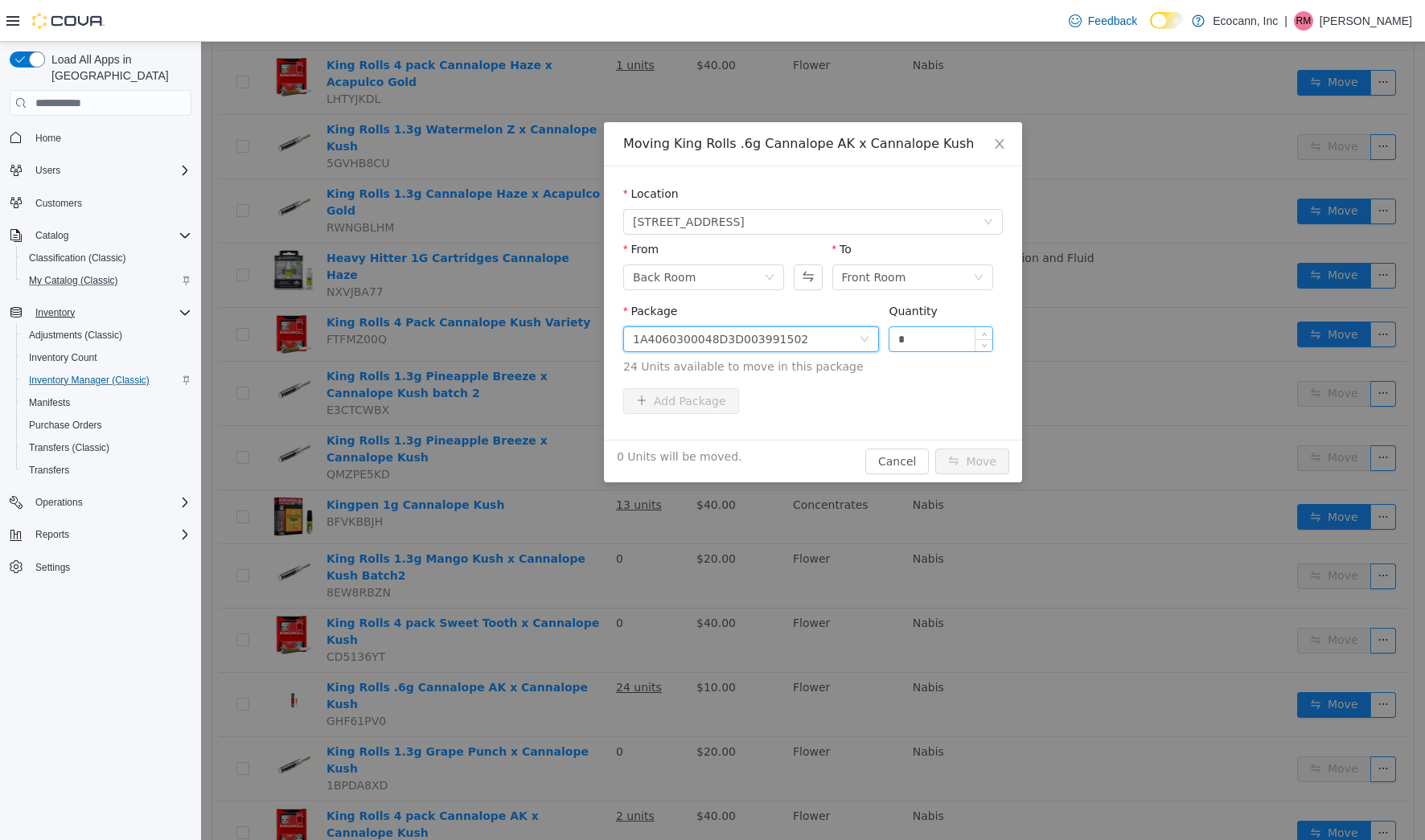
click at [914, 340] on input "*" at bounding box center [940, 339] width 103 height 24
type input "**"
click at [983, 473] on button "Move" at bounding box center [972, 461] width 74 height 26
